Goal: Task Accomplishment & Management: Use online tool/utility

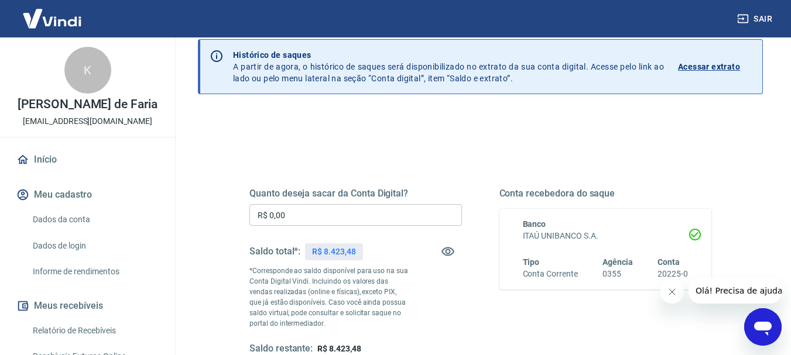
scroll to position [59, 0]
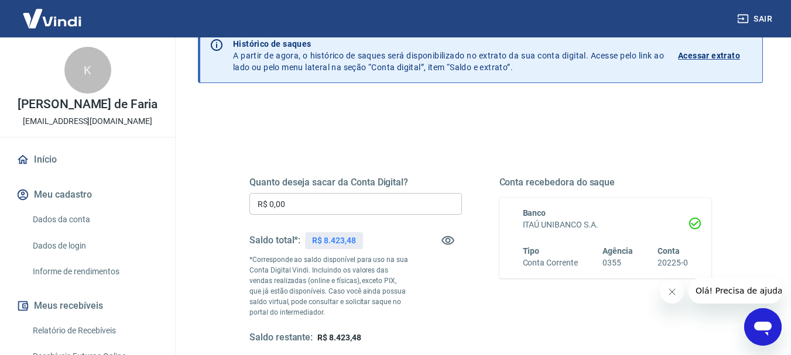
click at [303, 198] on input "R$ 0,00" at bounding box center [355, 204] width 213 height 22
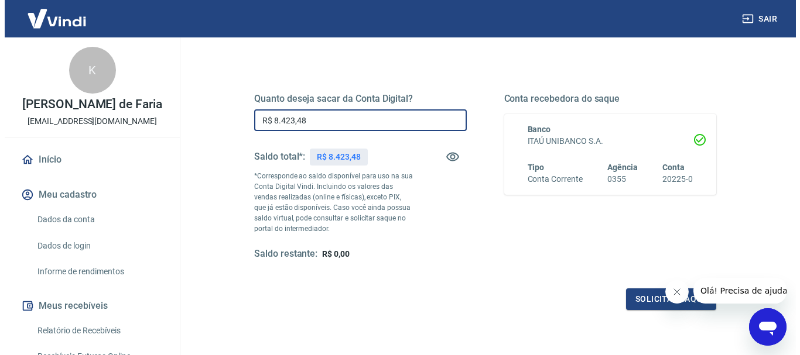
scroll to position [176, 0]
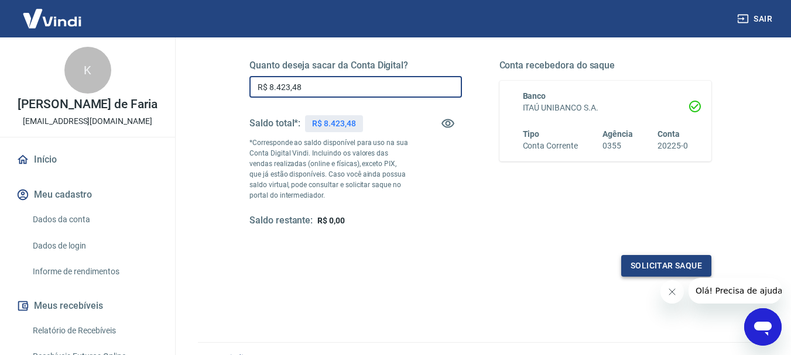
type input "R$ 8.423,48"
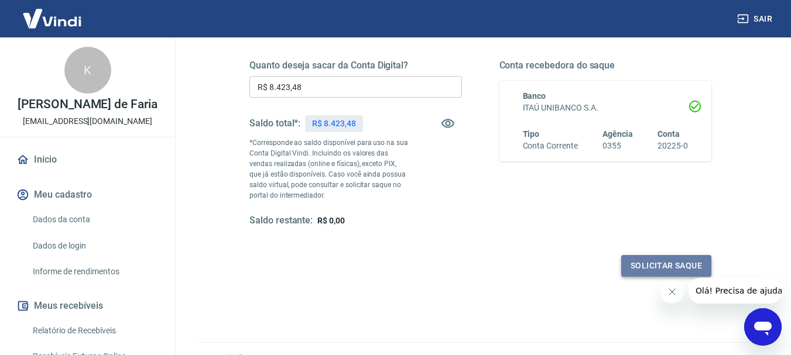
click at [646, 262] on button "Solicitar saque" at bounding box center [666, 266] width 90 height 22
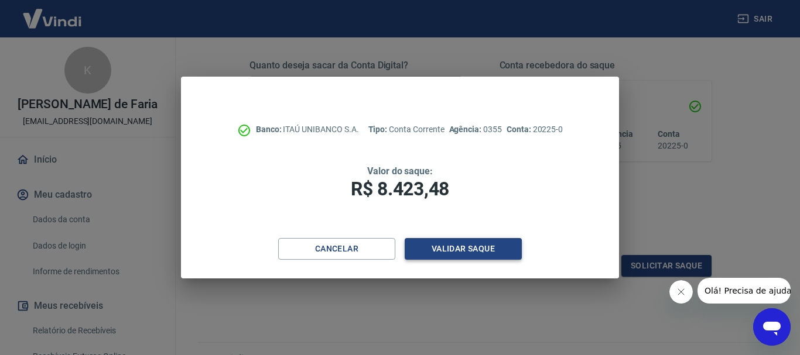
click at [502, 254] on button "Validar saque" at bounding box center [463, 249] width 117 height 22
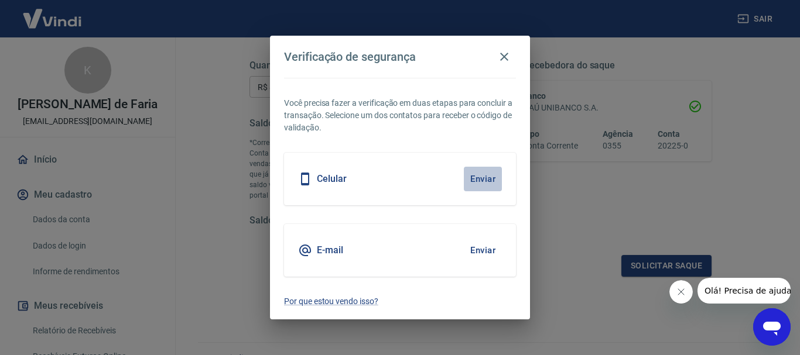
click at [491, 173] on button "Enviar" at bounding box center [483, 179] width 38 height 25
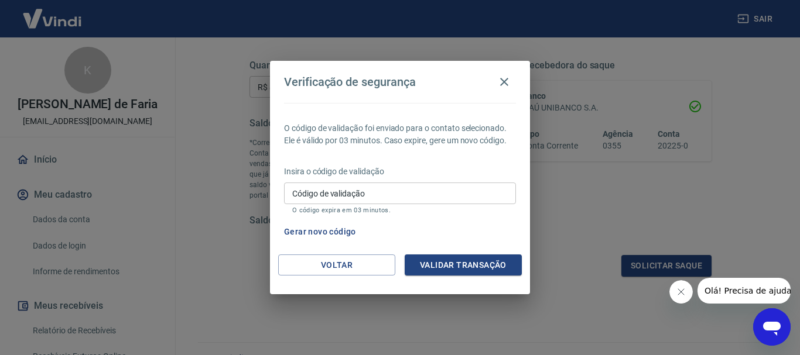
click at [461, 190] on input "Código de validação" at bounding box center [400, 194] width 232 height 22
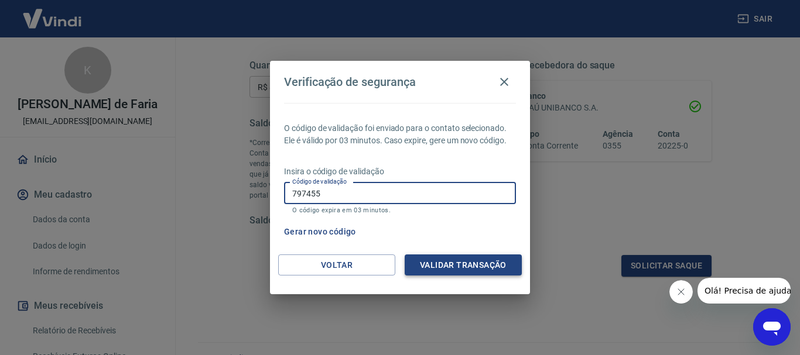
type input "797455"
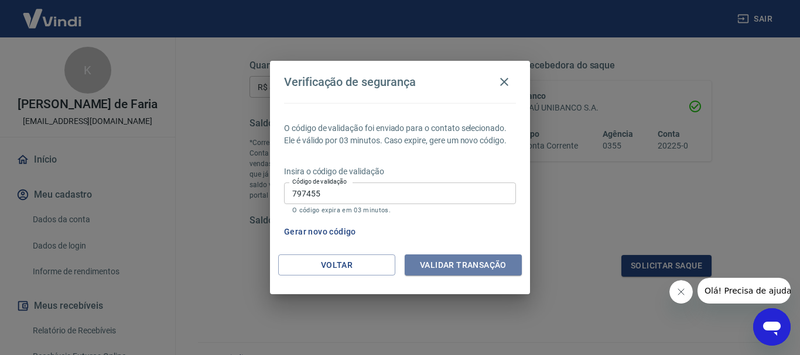
click at [467, 271] on button "Validar transação" at bounding box center [463, 266] width 117 height 22
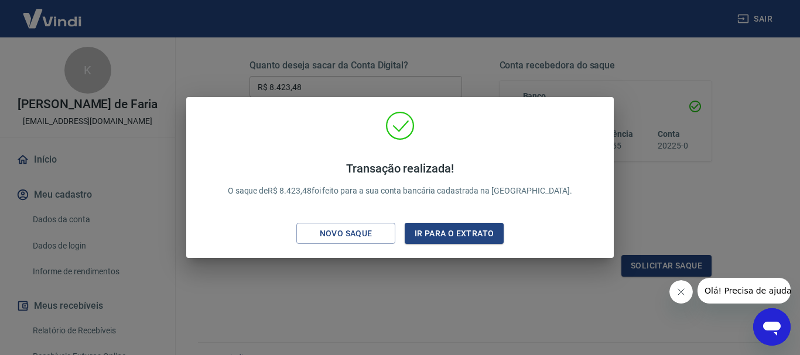
click at [656, 151] on div "Transação realizada! O saque de R$ 8.423,48 foi feito para a sua conta bancária…" at bounding box center [400, 177] width 800 height 355
